Goal: Task Accomplishment & Management: Manage account settings

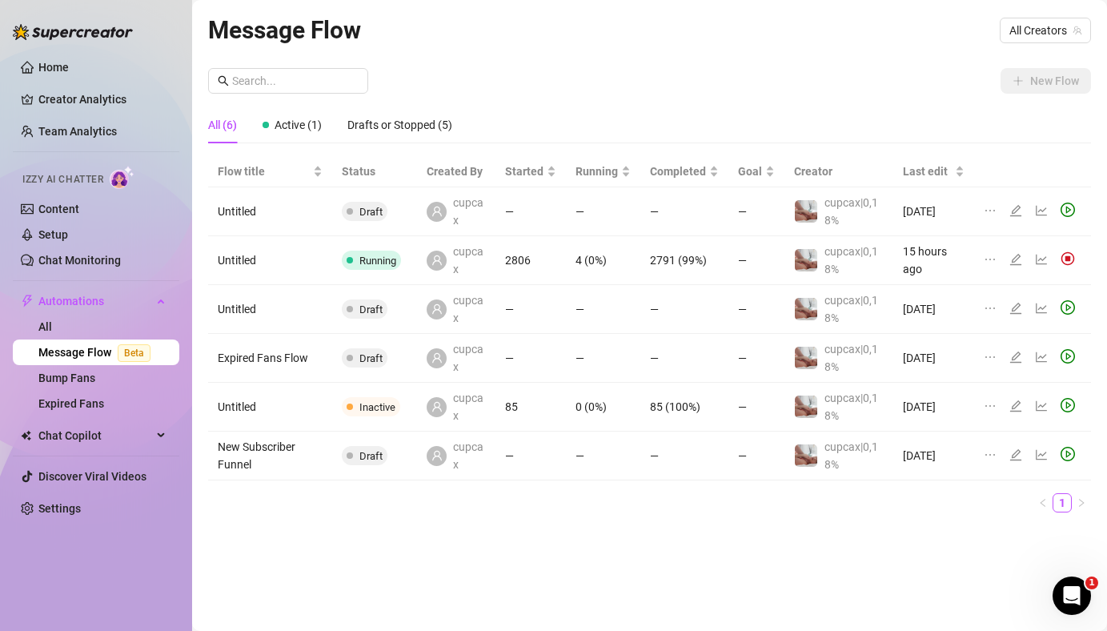
click at [1015, 258] on icon "edit" at bounding box center [1015, 259] width 13 height 13
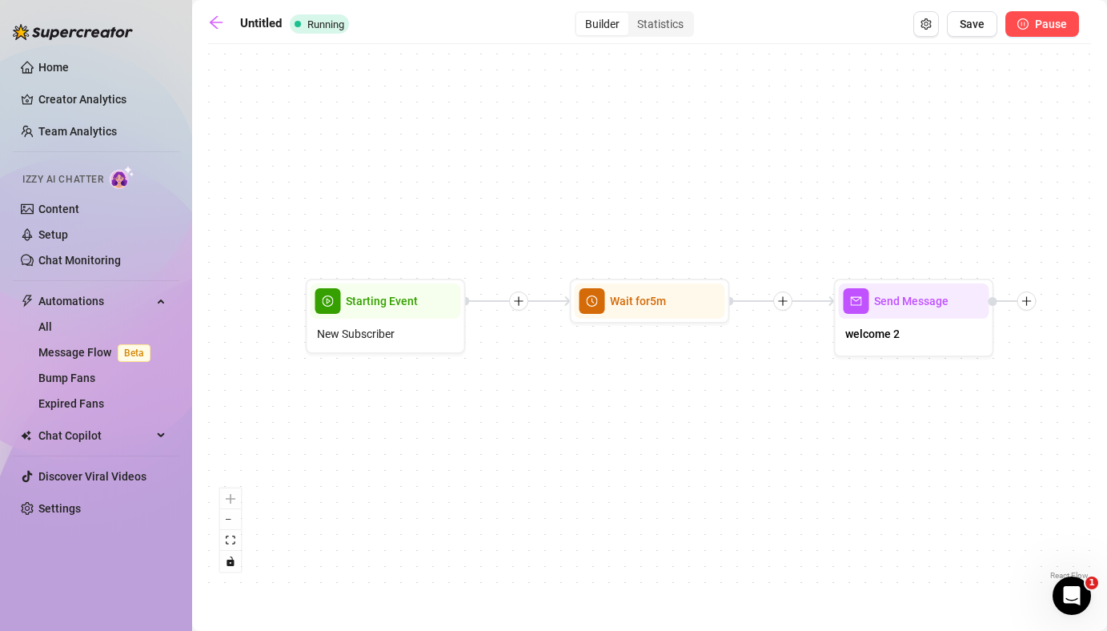
click at [1037, 23] on span "Pause" at bounding box center [1051, 24] width 32 height 13
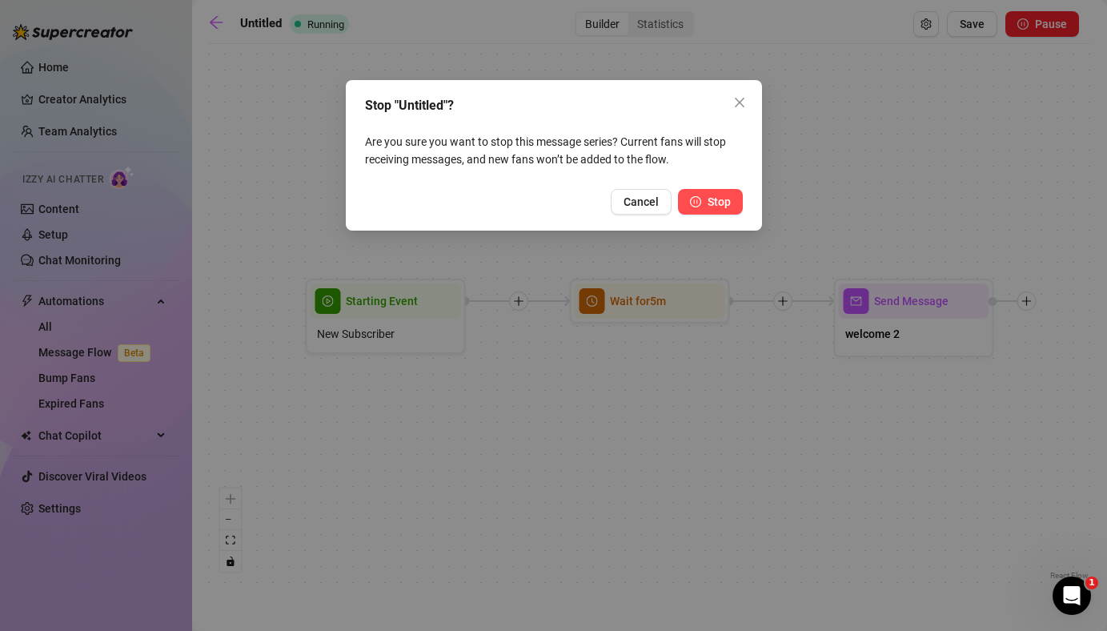
click at [701, 205] on button "Stop" at bounding box center [710, 202] width 65 height 26
